Goal: Find specific page/section: Find specific page/section

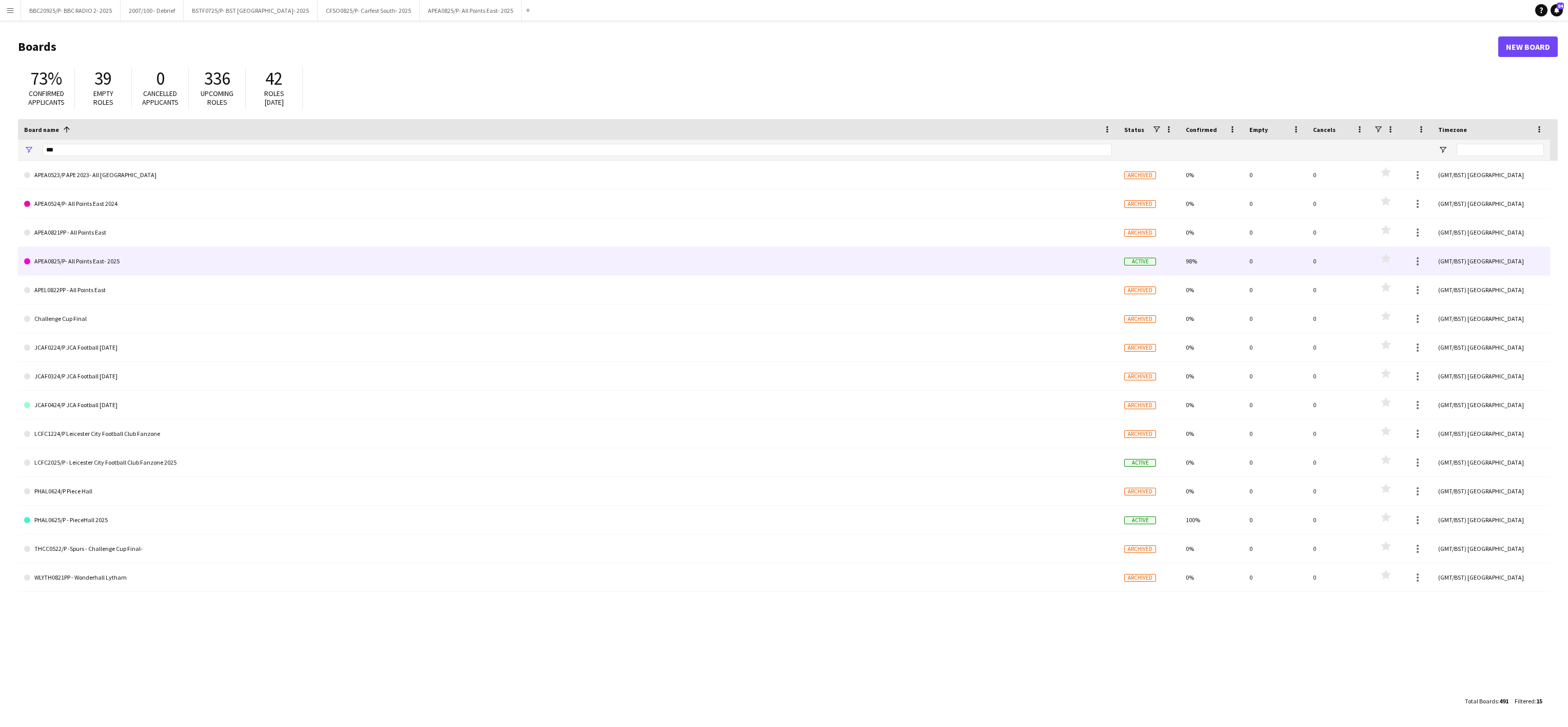
click at [126, 267] on link "APEA0825/P- All Points East- 2025" at bounding box center [568, 261] width 1088 height 29
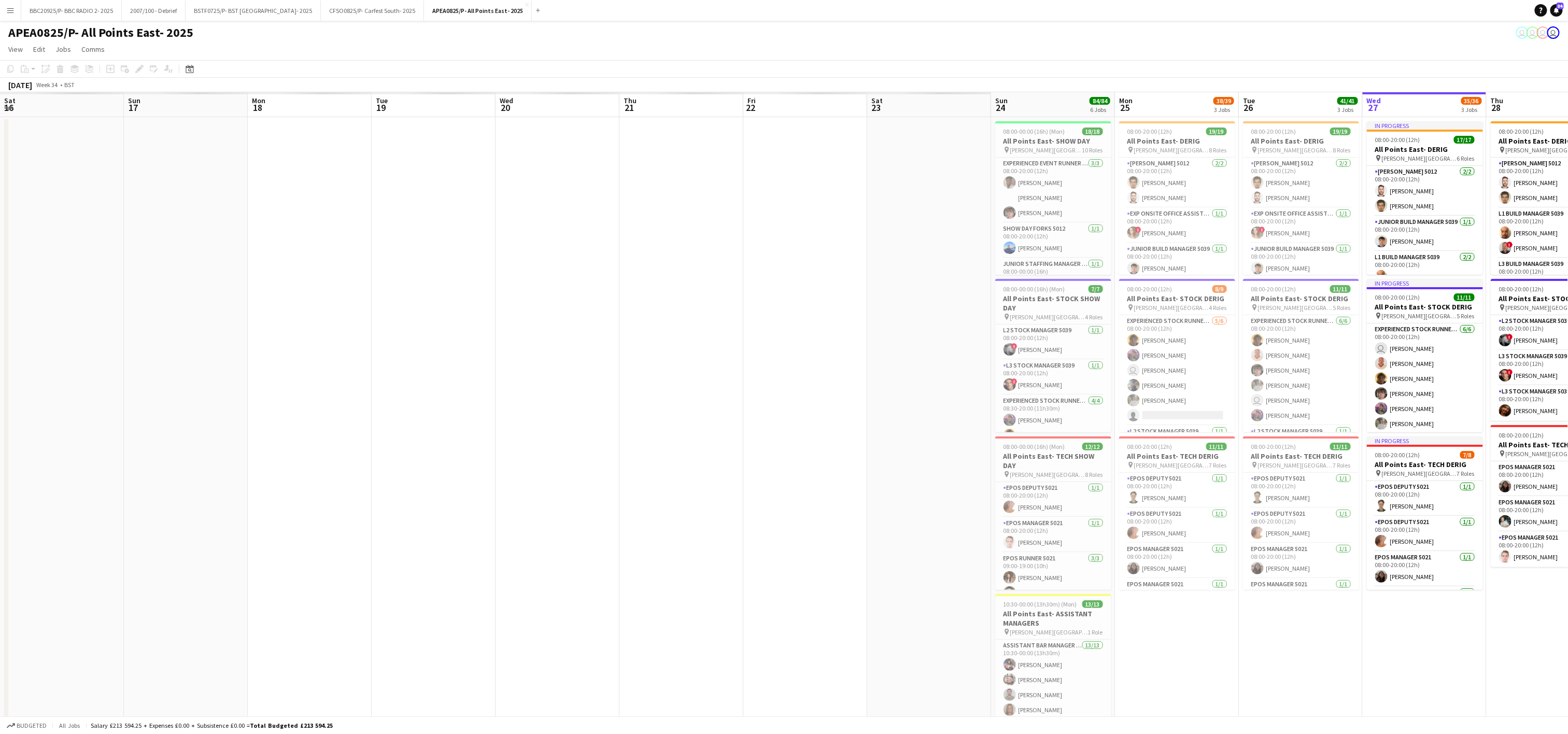
drag, startPoint x: 549, startPoint y: 350, endPoint x: 1370, endPoint y: 435, distance: 825.4
click at [1399, 433] on app-calendar-viewport "Sat 16 Sun 17 Mon 18 Tue 19 Wed 20 Thu 21 Fri 22 Sat 23 Sun 24 84/84 6 Jobs Mon…" at bounding box center [784, 588] width 1568 height 991
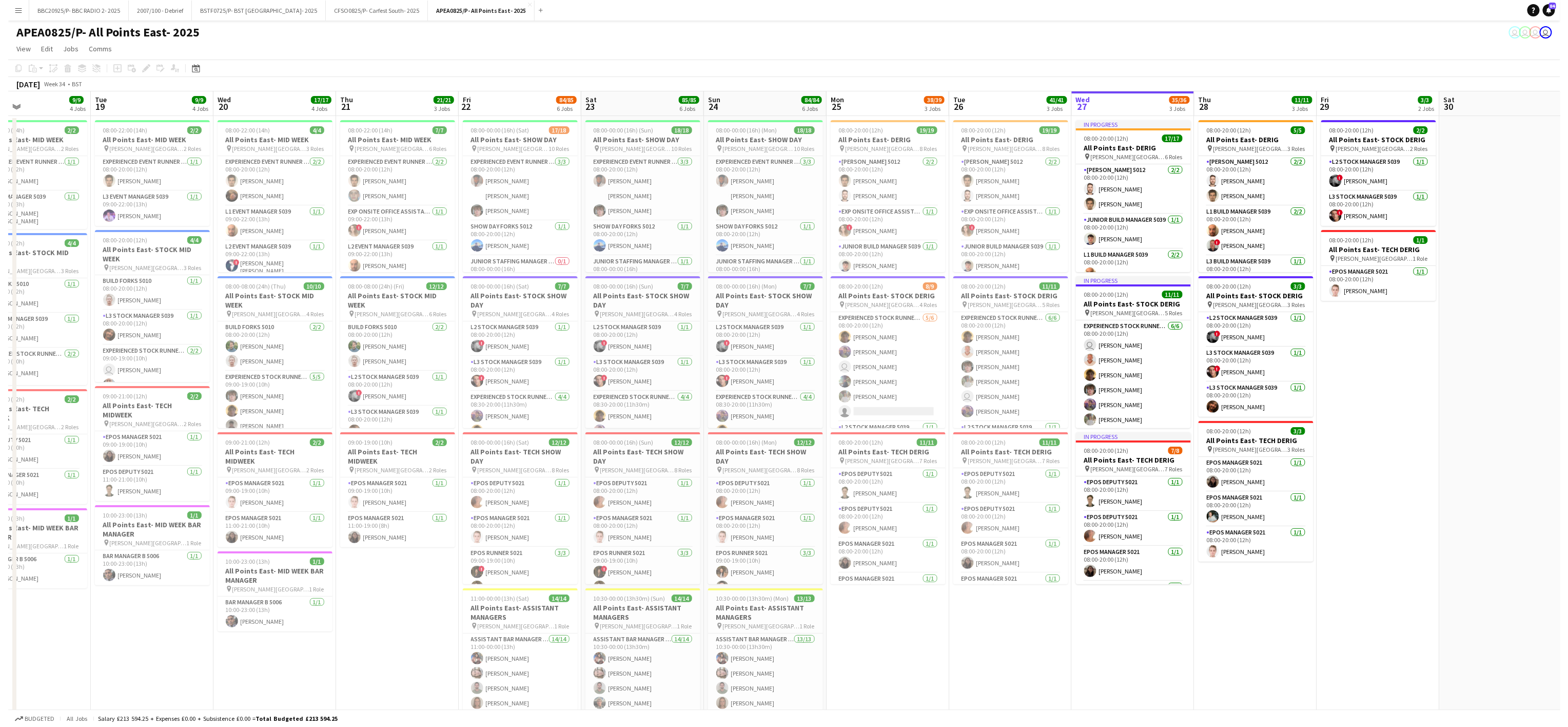
scroll to position [0, 281]
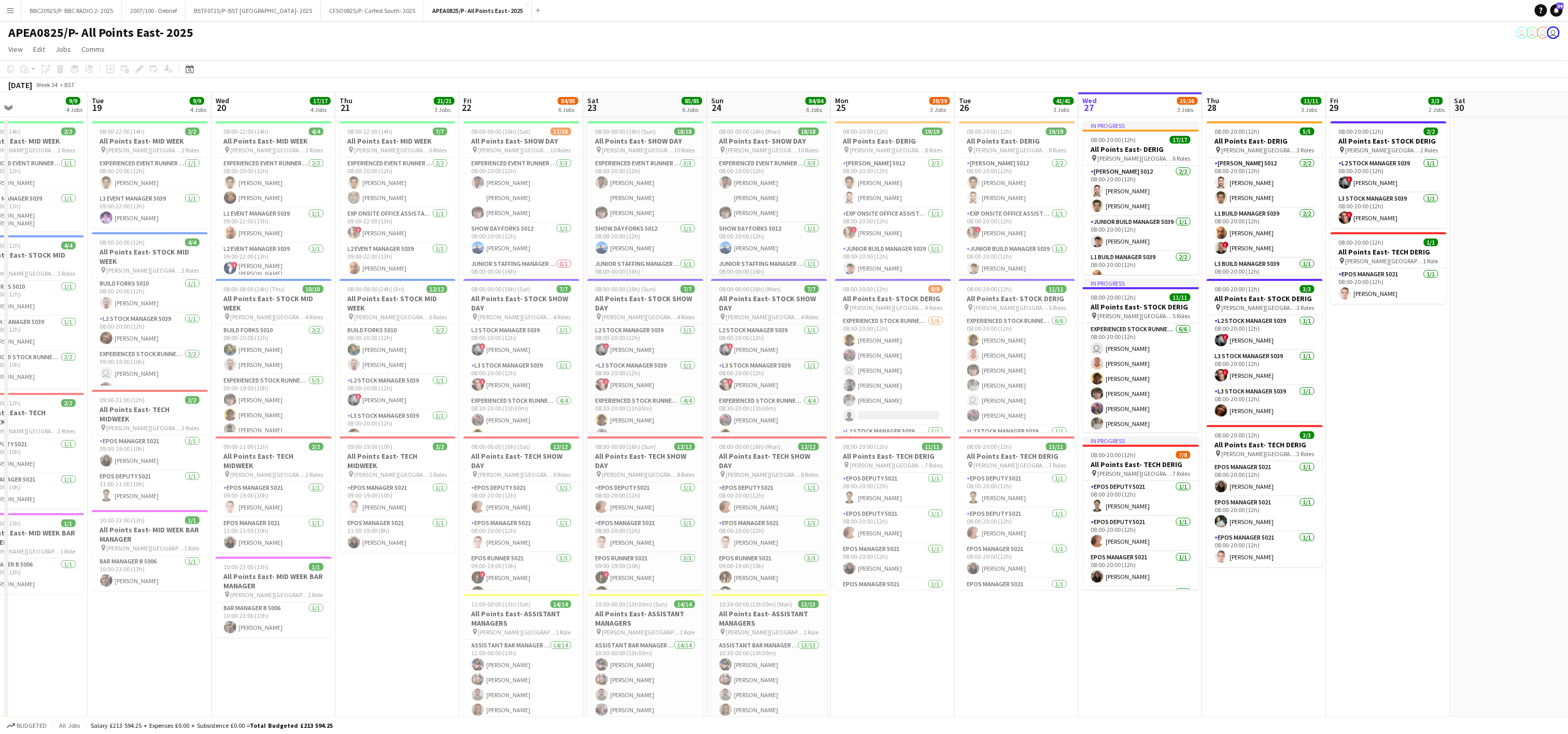
drag, startPoint x: 491, startPoint y: 645, endPoint x: 306, endPoint y: 636, distance: 185.2
click at [306, 636] on app-calendar-viewport "Sat 16 79/80 7 Jobs Sun 17 45/47 7 Jobs Mon 18 9/9 4 Jobs Tue 19 9/9 4 Jobs Wed…" at bounding box center [784, 626] width 1568 height 1067
click at [525, 6] on app-icon "Close" at bounding box center [527, 4] width 4 height 4
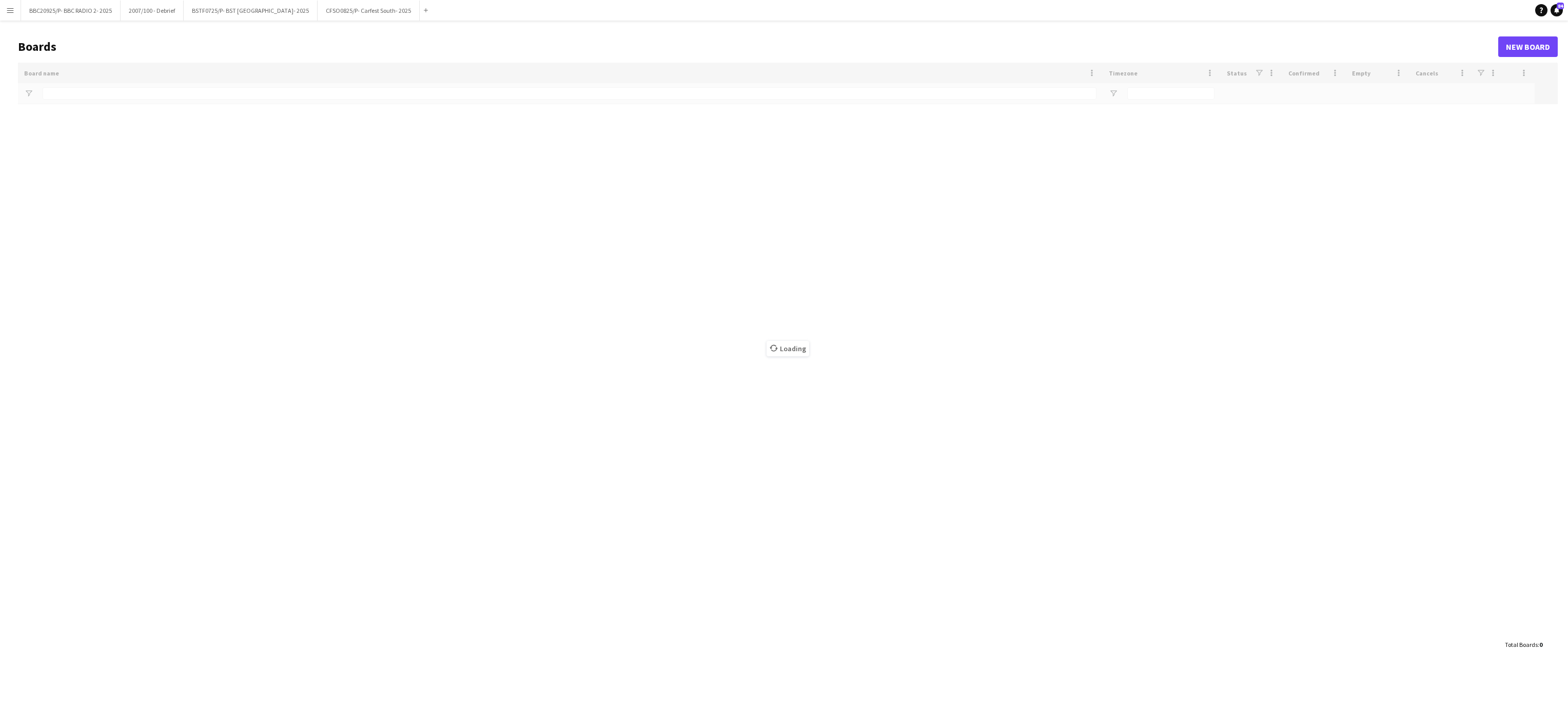
type input "***"
